Goal: Task Accomplishment & Management: Complete application form

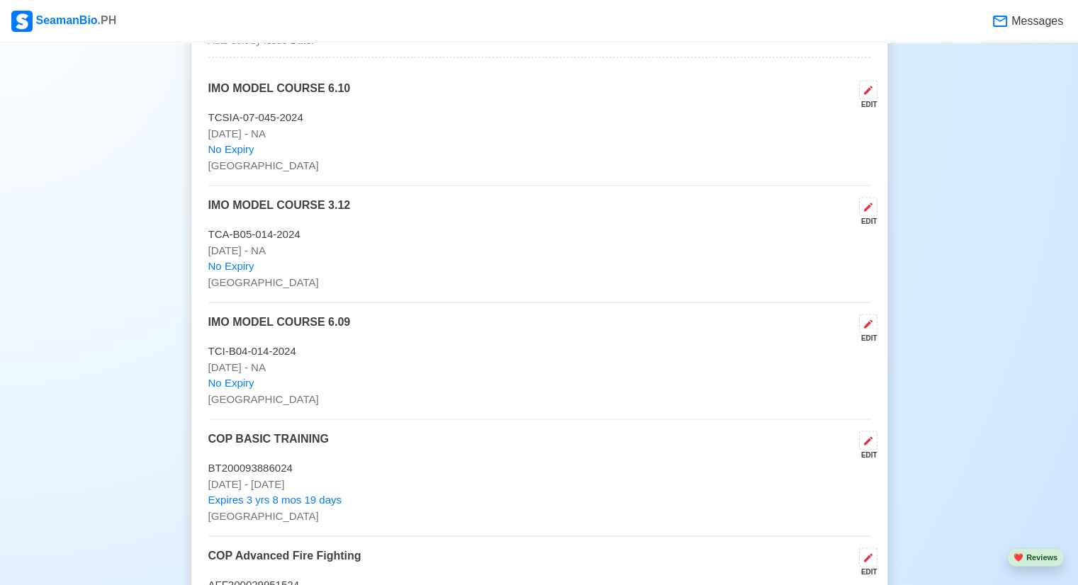
scroll to position [2055, 0]
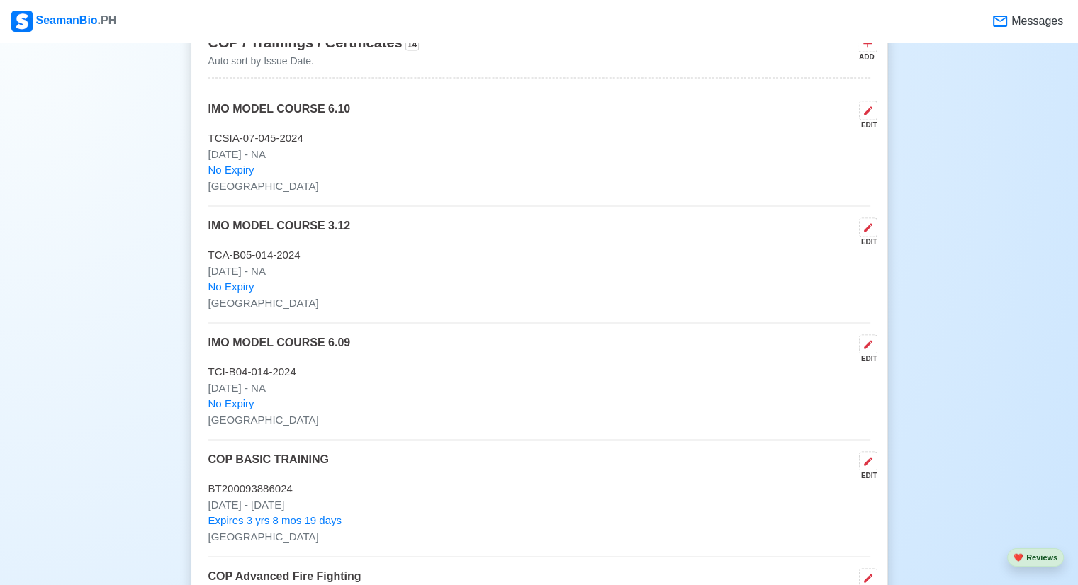
drag, startPoint x: 402, startPoint y: 298, endPoint x: 496, endPoint y: 366, distance: 115.7
click at [496, 366] on p "TCI-B04-014-2024" at bounding box center [539, 372] width 662 height 16
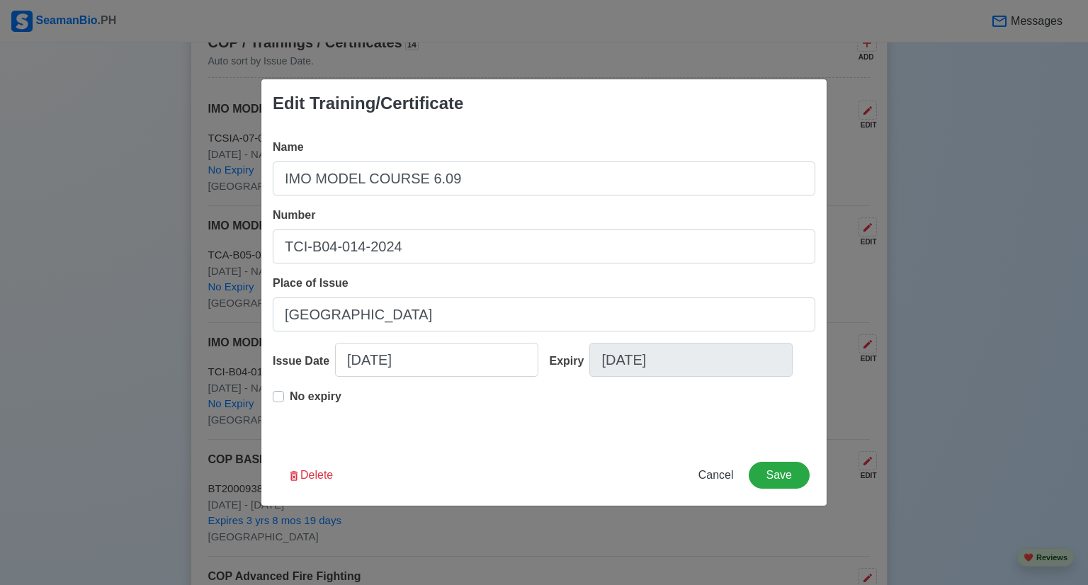
click at [731, 38] on div "Edit Training/Certificate Name IMO MODEL COURSE 6.09 Number TCI-B04-014-2024 Pl…" at bounding box center [544, 292] width 1088 height 585
click at [706, 475] on span "Cancel" at bounding box center [716, 475] width 35 height 12
type input "[DATE]"
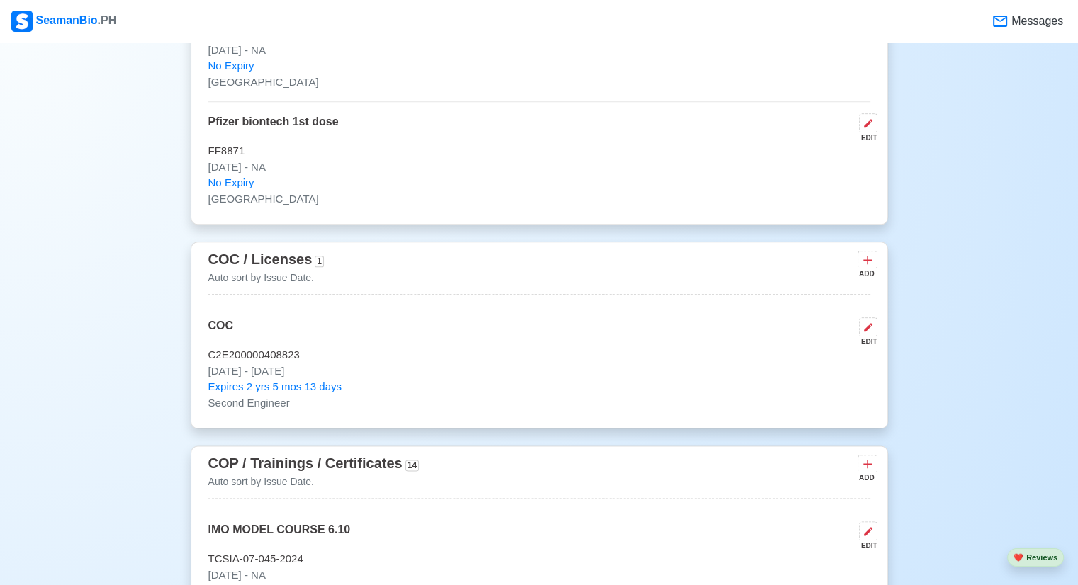
scroll to position [1446, 0]
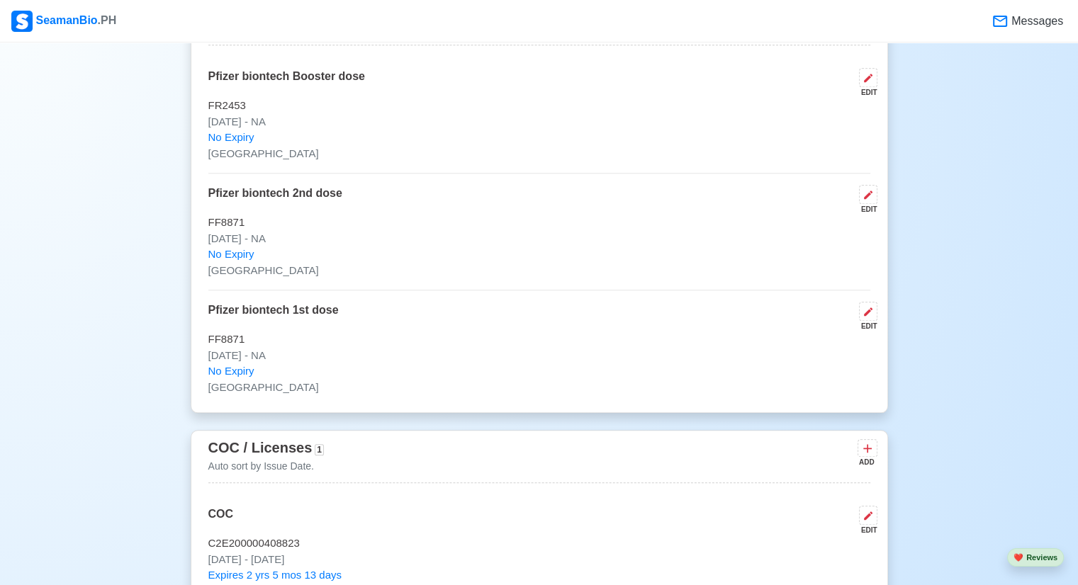
click at [1013, 24] on span "Messages" at bounding box center [1035, 21] width 55 height 17
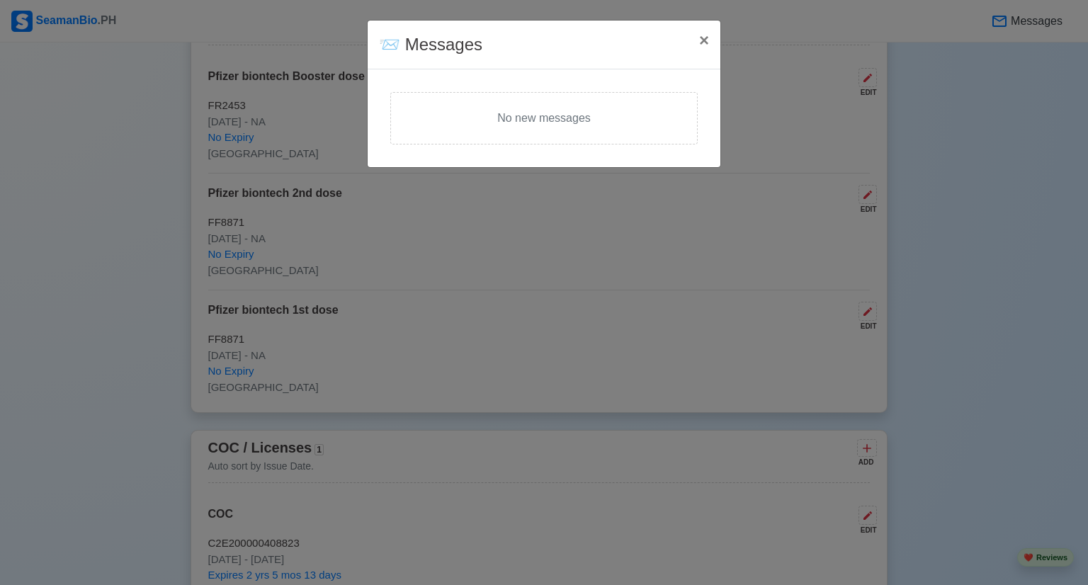
click at [609, 130] on div "No new messages" at bounding box center [544, 118] width 308 height 52
click at [699, 42] on span "×" at bounding box center [704, 39] width 10 height 19
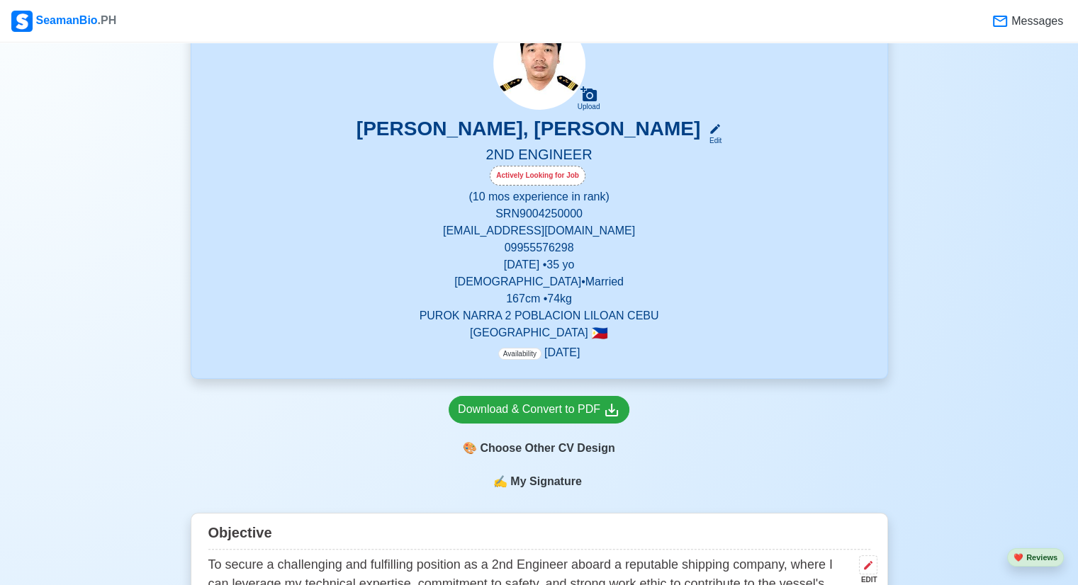
scroll to position [142, 0]
